Goal: Use online tool/utility: Utilize a website feature to perform a specific function

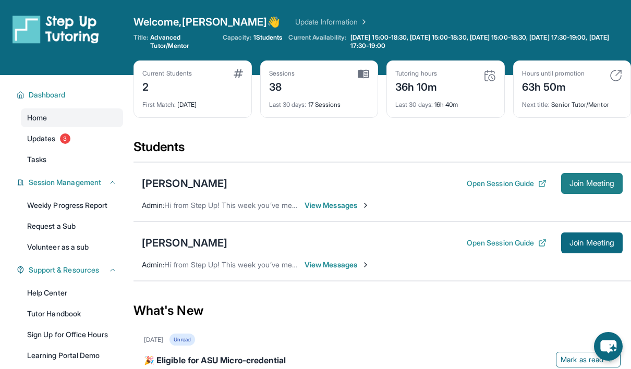
click at [561, 175] on button "Join Meeting" at bounding box center [592, 183] width 62 height 21
click at [569, 188] on button "Join Meeting" at bounding box center [592, 183] width 62 height 21
click at [602, 176] on button "Join Meeting" at bounding box center [592, 183] width 62 height 21
click at [601, 180] on span "Join Meeting" at bounding box center [591, 183] width 45 height 6
click at [604, 189] on button "Join Meeting" at bounding box center [592, 183] width 62 height 21
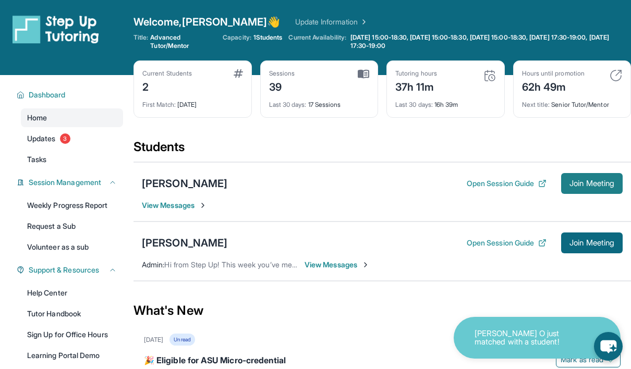
click at [568, 177] on button "Join Meeting" at bounding box center [592, 183] width 62 height 21
